Goal: Communication & Community: Answer question/provide support

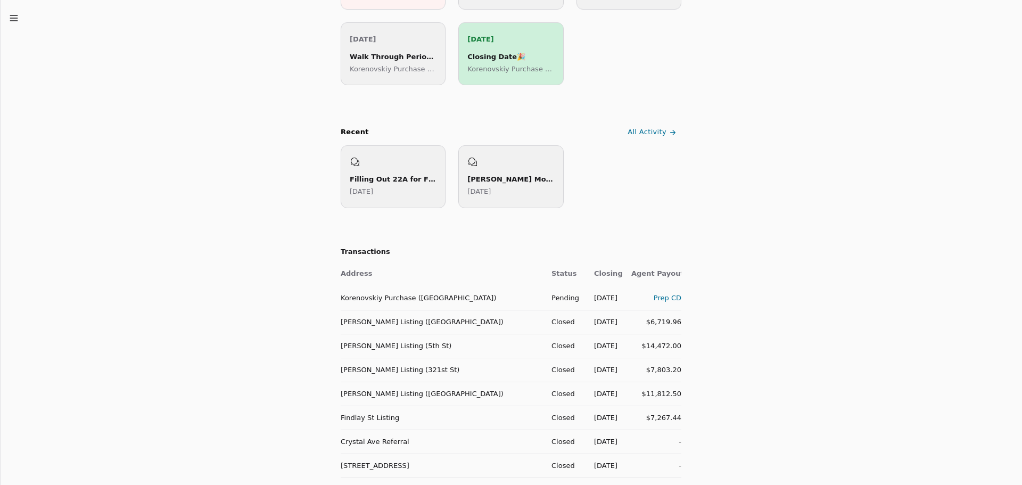
scroll to position [351, 0]
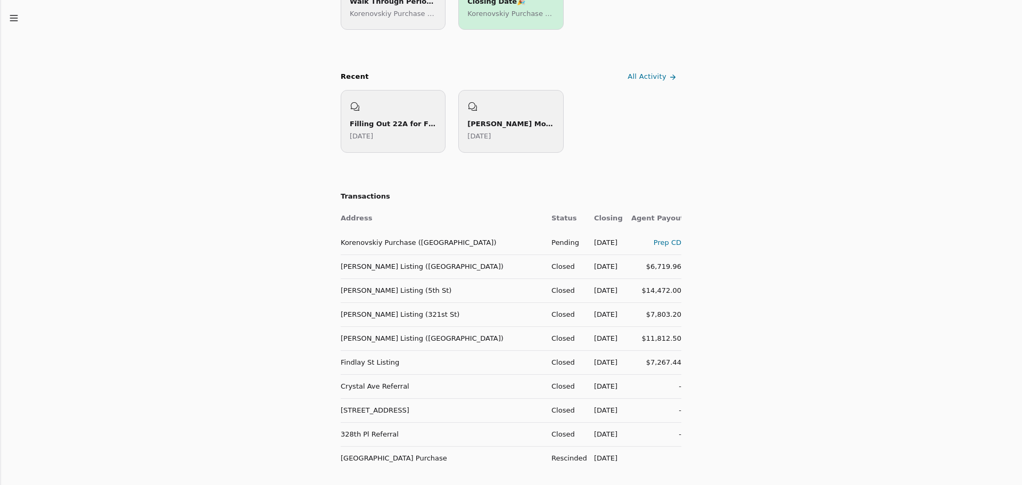
click at [11, 18] on line "button" at bounding box center [13, 18] width 7 height 0
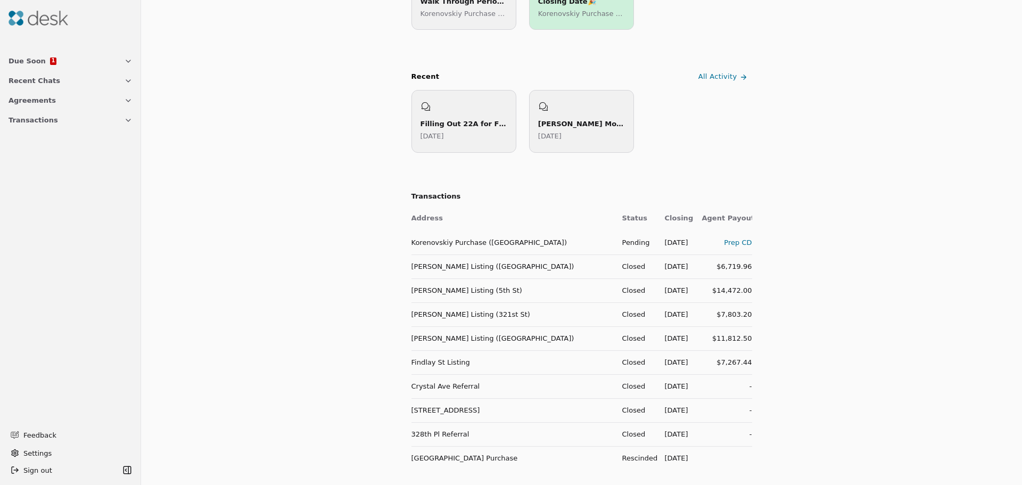
click at [128, 102] on icon "button" at bounding box center [128, 100] width 9 height 9
click at [127, 211] on icon "button" at bounding box center [128, 210] width 9 height 9
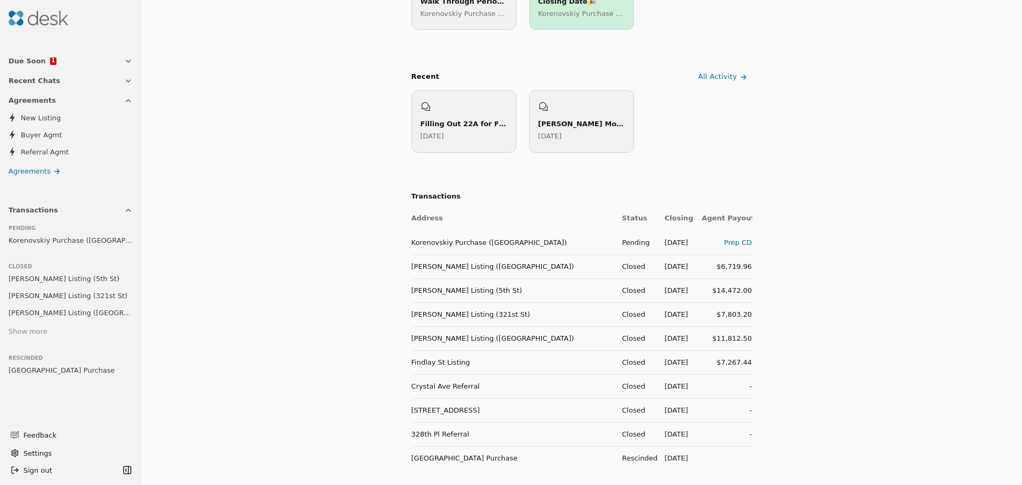
click at [34, 243] on span "Korenovskiy Purchase ([GEOGRAPHIC_DATA])" at bounding box center [71, 240] width 124 height 11
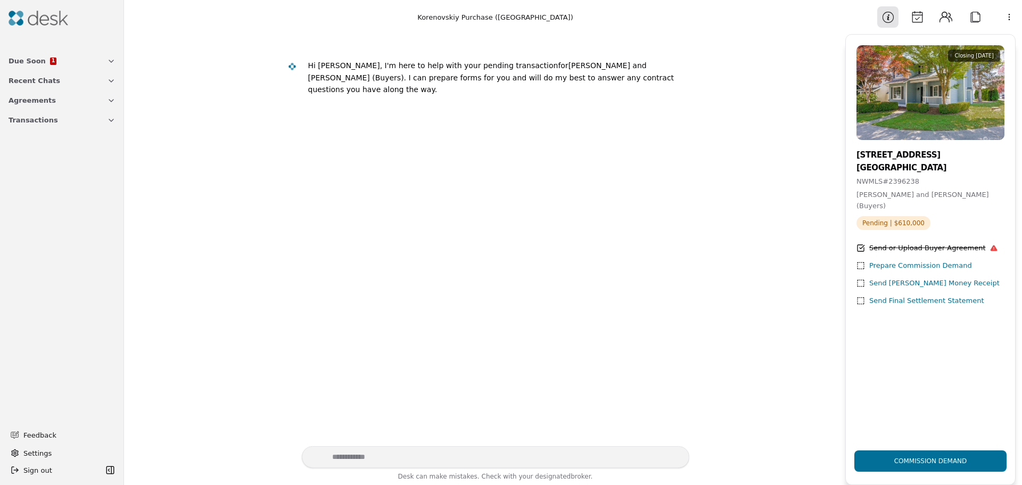
click at [861, 284] on icon at bounding box center [861, 283] width 9 height 9
click at [494, 458] on textarea "Write your prompt here" at bounding box center [496, 457] width 388 height 22
click at [974, 19] on button "Attach" at bounding box center [975, 16] width 21 height 21
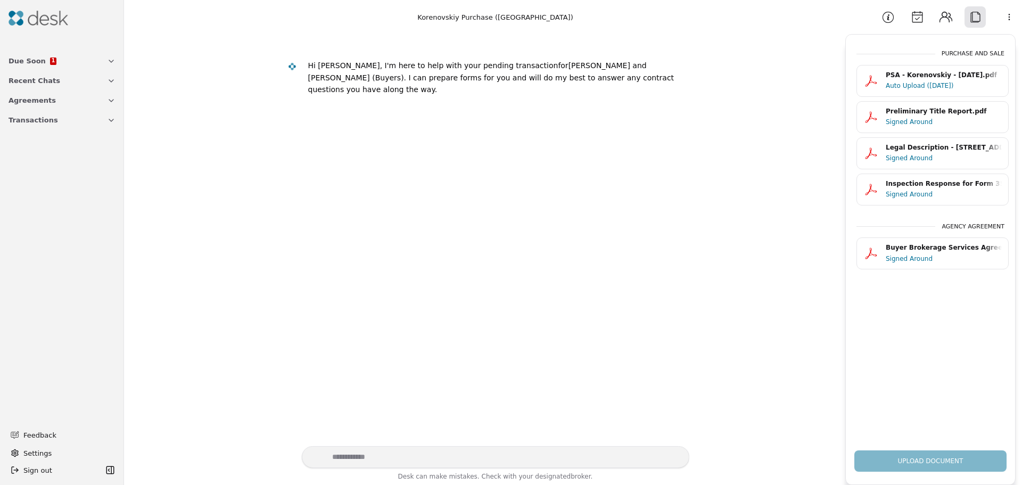
click at [951, 463] on div "Upload Document" at bounding box center [930, 457] width 169 height 30
click at [944, 462] on div "Upload Document" at bounding box center [930, 457] width 169 height 30
click at [943, 462] on div "Upload Document" at bounding box center [930, 457] width 169 height 30
click at [926, 376] on div "Purchase and Sale PSA - Korenovskiy - [DATE].pdf Auto Upload ([DATE]) Prelimina…" at bounding box center [930, 244] width 169 height 395
click at [913, 454] on div "Upload Document" at bounding box center [930, 457] width 169 height 30
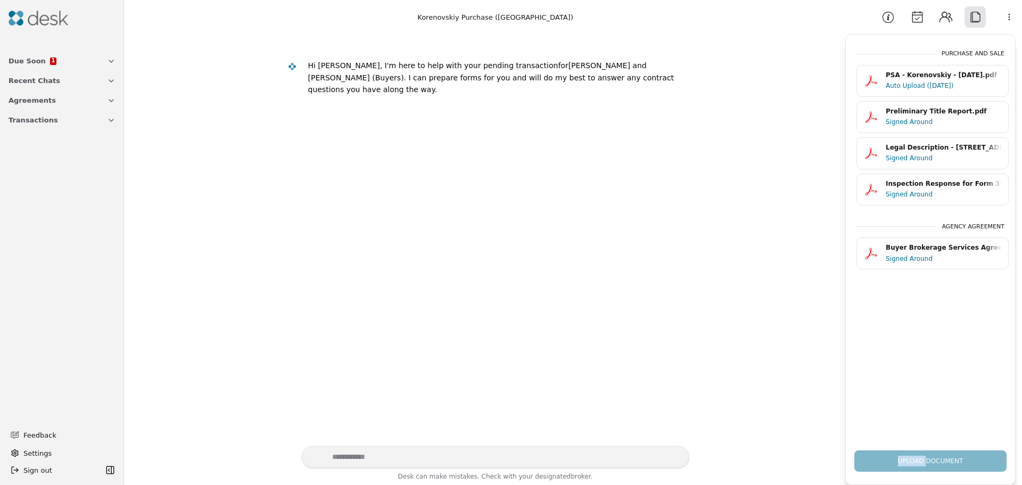
click at [913, 454] on div "Upload Document" at bounding box center [930, 457] width 169 height 30
click at [927, 405] on div "Purchase and Sale PSA - Korenovskiy - [DATE].pdf Auto Upload ([DATE]) Prelimina…" at bounding box center [930, 244] width 169 height 395
click at [902, 464] on div "Upload Document" at bounding box center [930, 457] width 169 height 30
click at [903, 463] on div "Upload Document" at bounding box center [930, 457] width 169 height 30
click at [496, 458] on textarea "Write your prompt here" at bounding box center [496, 457] width 388 height 22
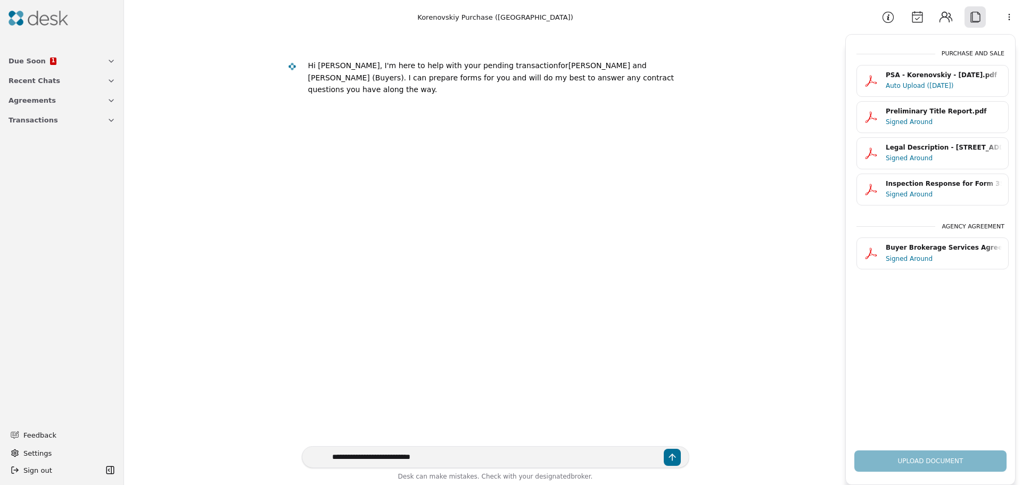
click at [650, 464] on textarea "**********" at bounding box center [496, 457] width 388 height 22
type textarea "**********"
click at [670, 465] on button "Send message" at bounding box center [672, 457] width 17 height 17
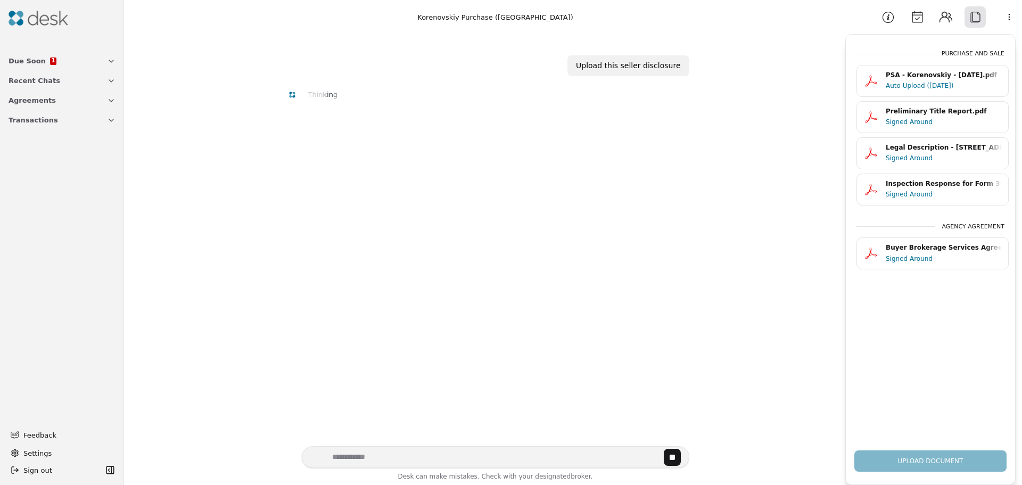
click at [925, 454] on div "Upload Document" at bounding box center [930, 457] width 169 height 30
click at [925, 412] on div "Purchase and Sale PSA - Korenovskiy - [DATE].pdf Auto Upload ([DATE]) Prelimina…" at bounding box center [930, 244] width 169 height 395
click at [108, 62] on icon "button" at bounding box center [111, 61] width 9 height 9
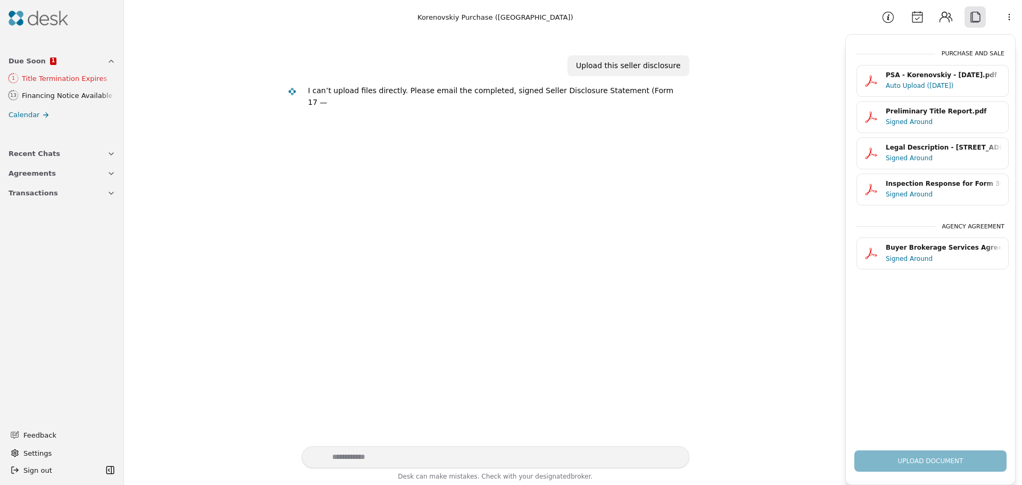
scroll to position [21, 0]
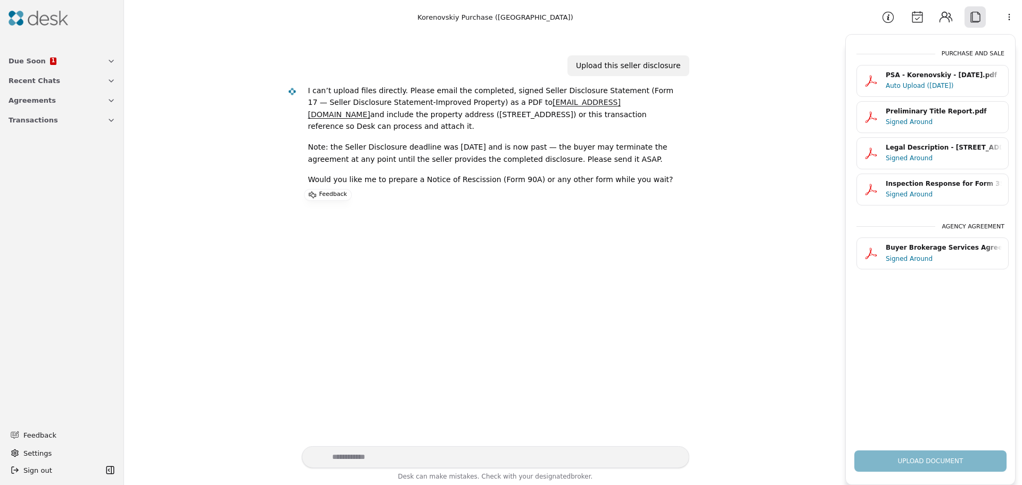
click at [37, 61] on span "Due Soon" at bounding box center [27, 60] width 37 height 11
click at [89, 79] on div "Title Termination Expires" at bounding box center [68, 78] width 93 height 11
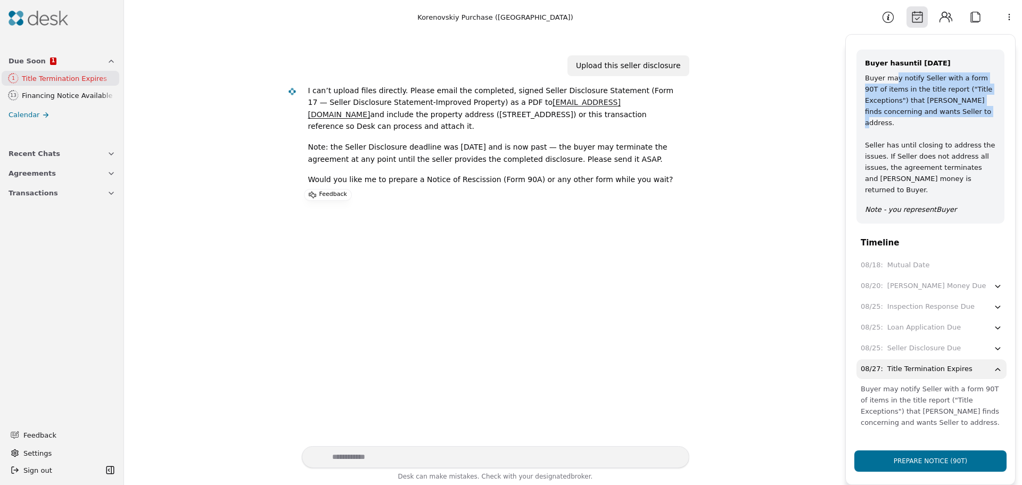
drag, startPoint x: 892, startPoint y: 78, endPoint x: 957, endPoint y: 118, distance: 76.2
click at [957, 118] on div "Buyer may notify Seller with a form 90T of items in the title report ("Title Ex…" at bounding box center [930, 133] width 131 height 123
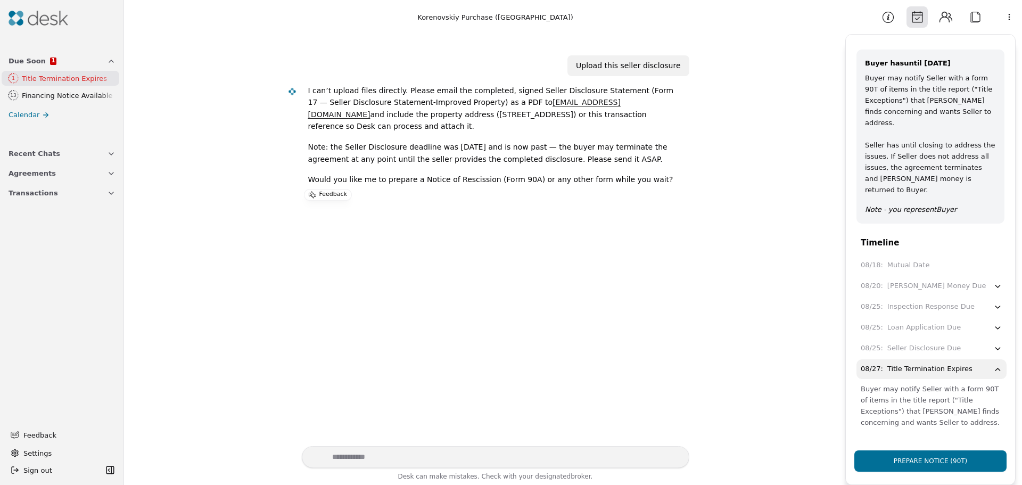
click at [917, 137] on div "Buyer may notify Seller with a form 90T of items in the title report ("Title Ex…" at bounding box center [930, 133] width 131 height 123
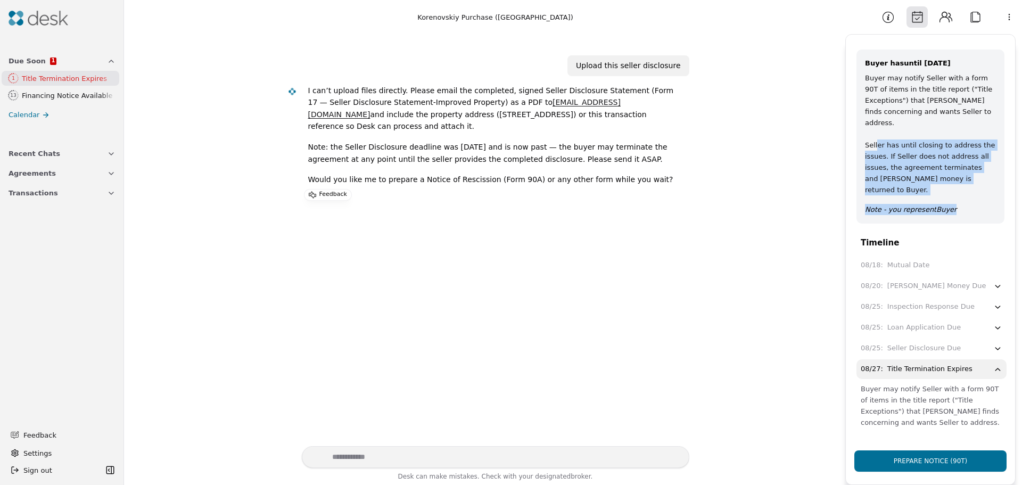
drag, startPoint x: 901, startPoint y: 138, endPoint x: 962, endPoint y: 176, distance: 72.0
click at [962, 176] on div "Buyer may notify Seller with a form 90T of items in the title report ("Title Ex…" at bounding box center [930, 143] width 131 height 143
